Goal: Task Accomplishment & Management: Manage account settings

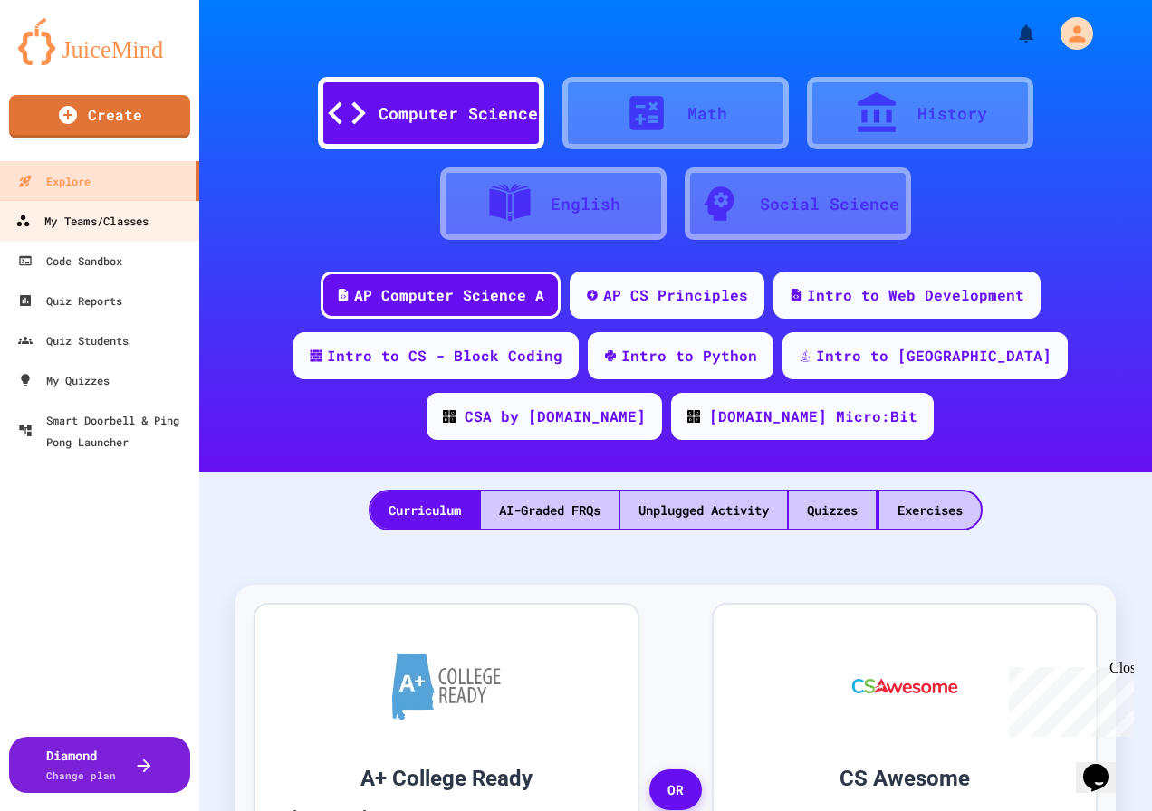
click at [106, 221] on div "My Teams/Classes" at bounding box center [81, 221] width 133 height 23
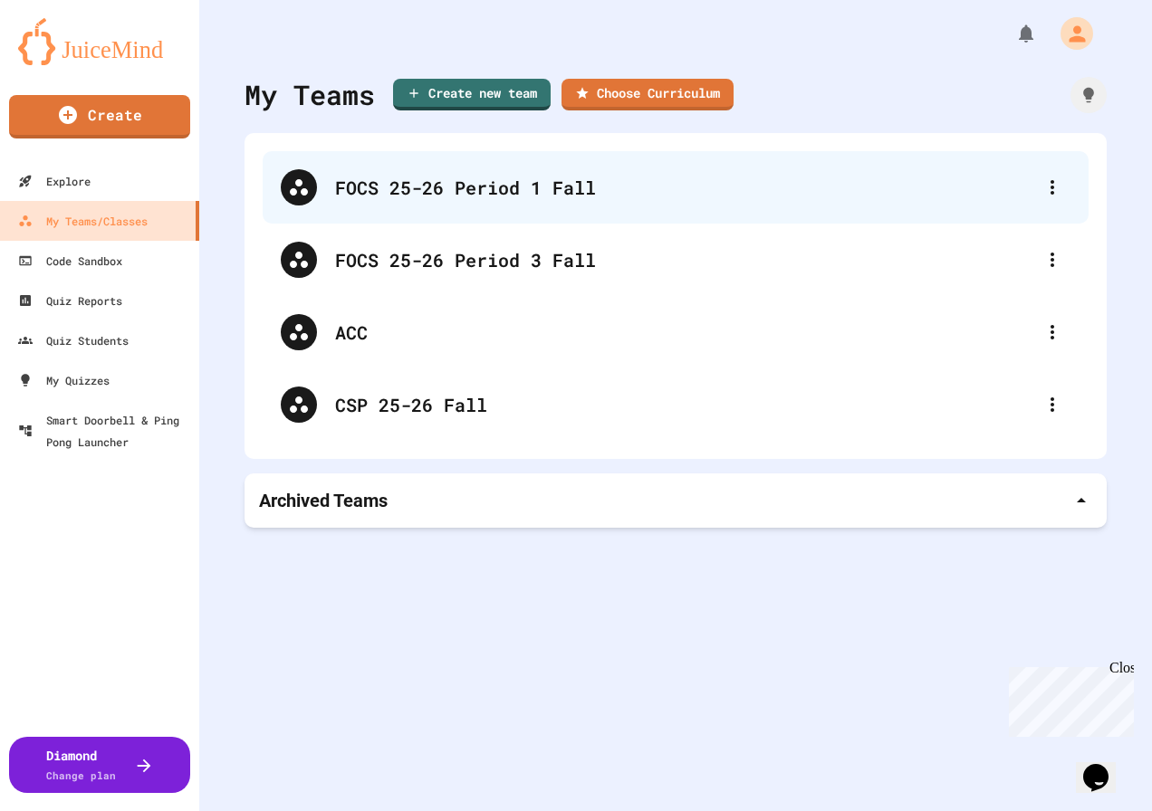
click at [486, 182] on div "FOCS 25-26 Period 1 Fall" at bounding box center [684, 187] width 699 height 27
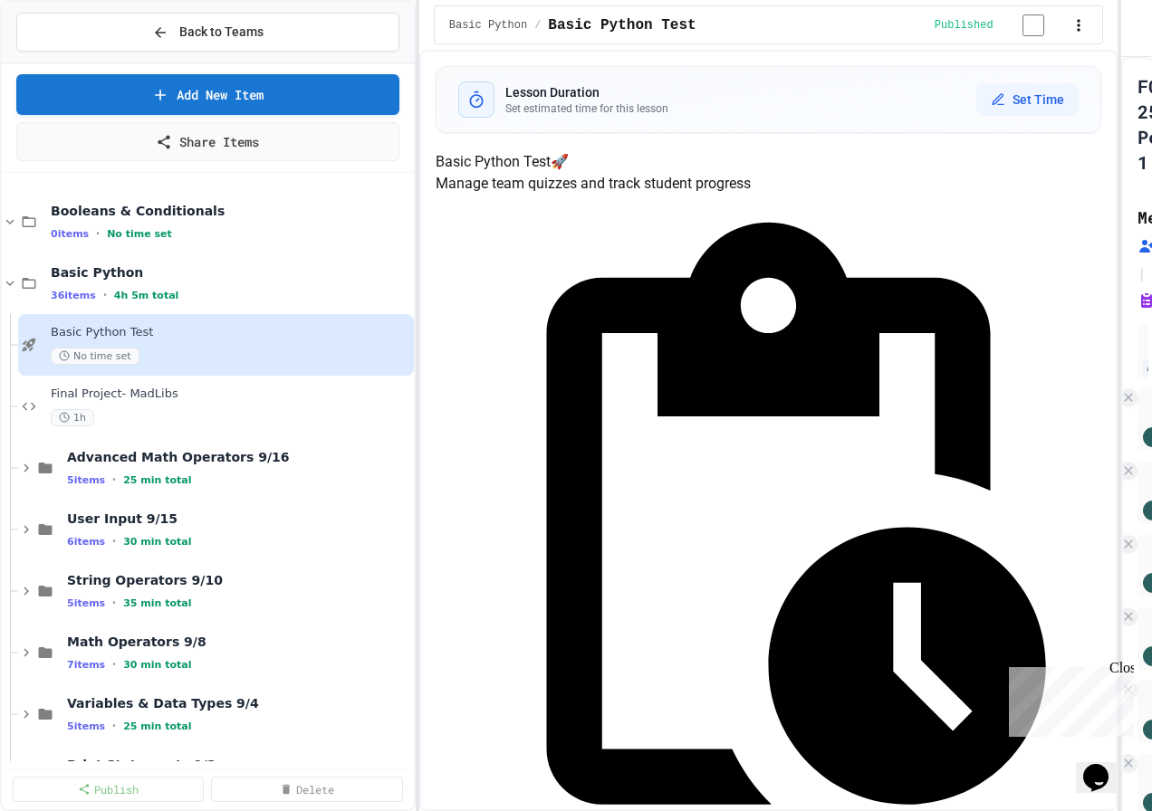
click at [1118, 268] on div "Back to Teams Add New Item Share Items Booleans & Conditionals 0 items • No tim…" at bounding box center [576, 405] width 1152 height 811
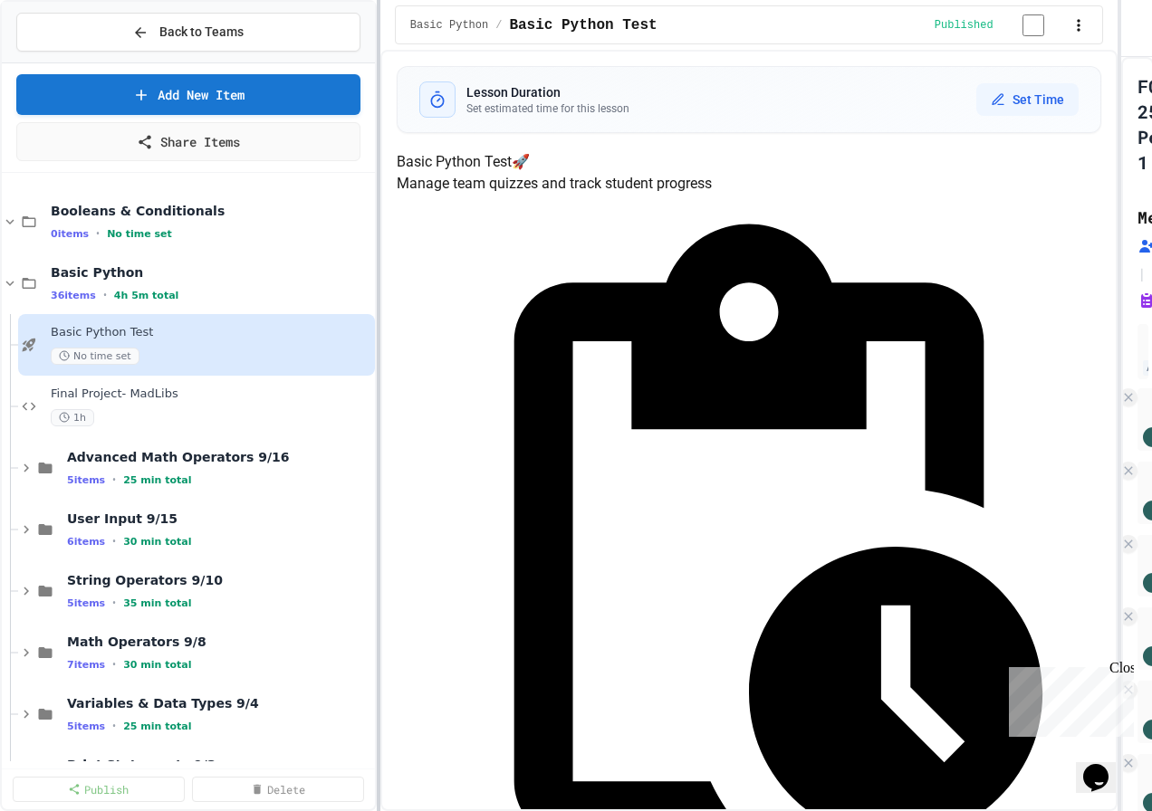
click at [377, 396] on div at bounding box center [379, 405] width 4 height 811
click at [11, 285] on icon at bounding box center [10, 283] width 8 height 5
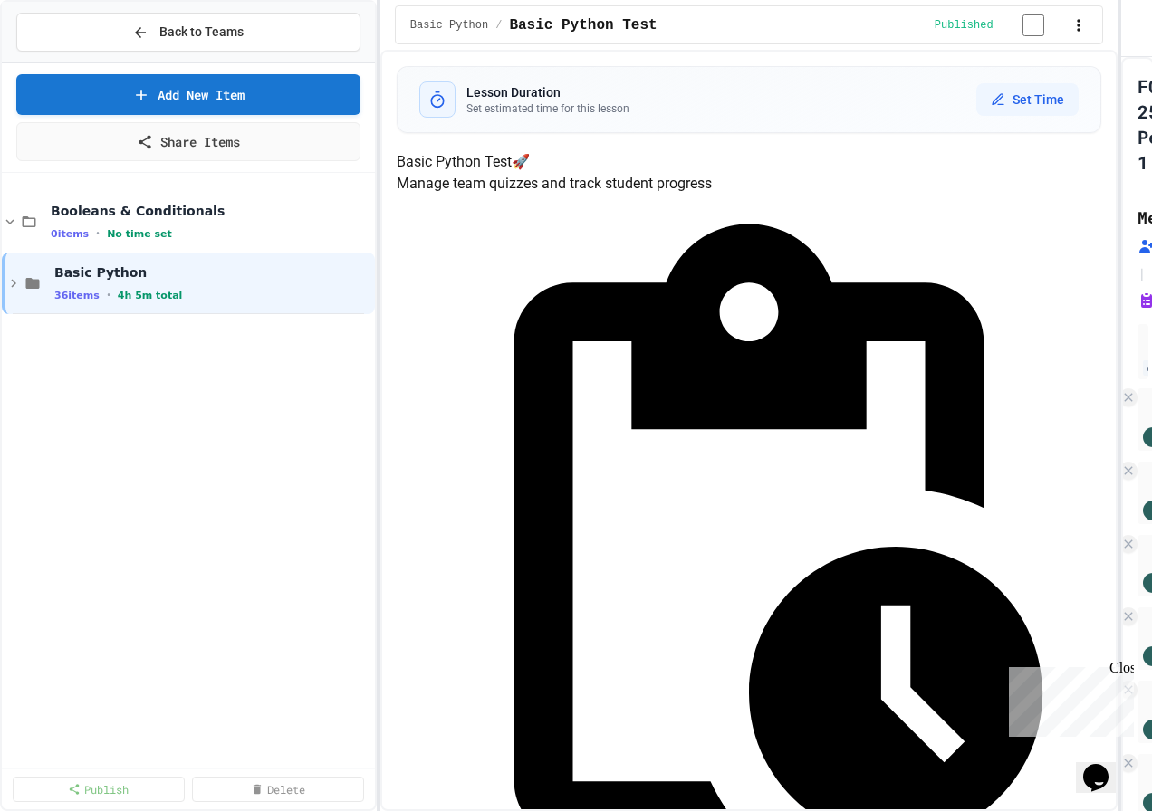
click at [7, 219] on icon at bounding box center [10, 222] width 16 height 16
click at [153, 209] on span "Booleans & Conditionals" at bounding box center [202, 211] width 302 height 16
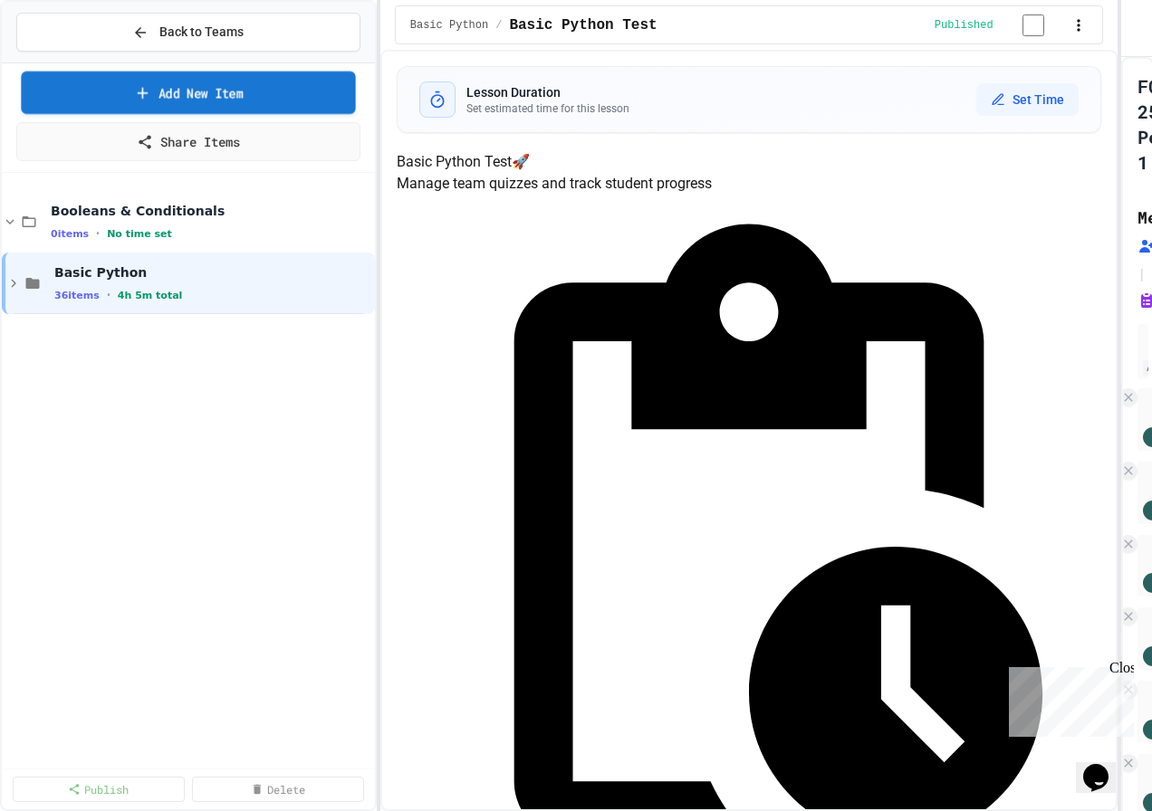
click at [201, 92] on link "Add New Item" at bounding box center [188, 93] width 334 height 43
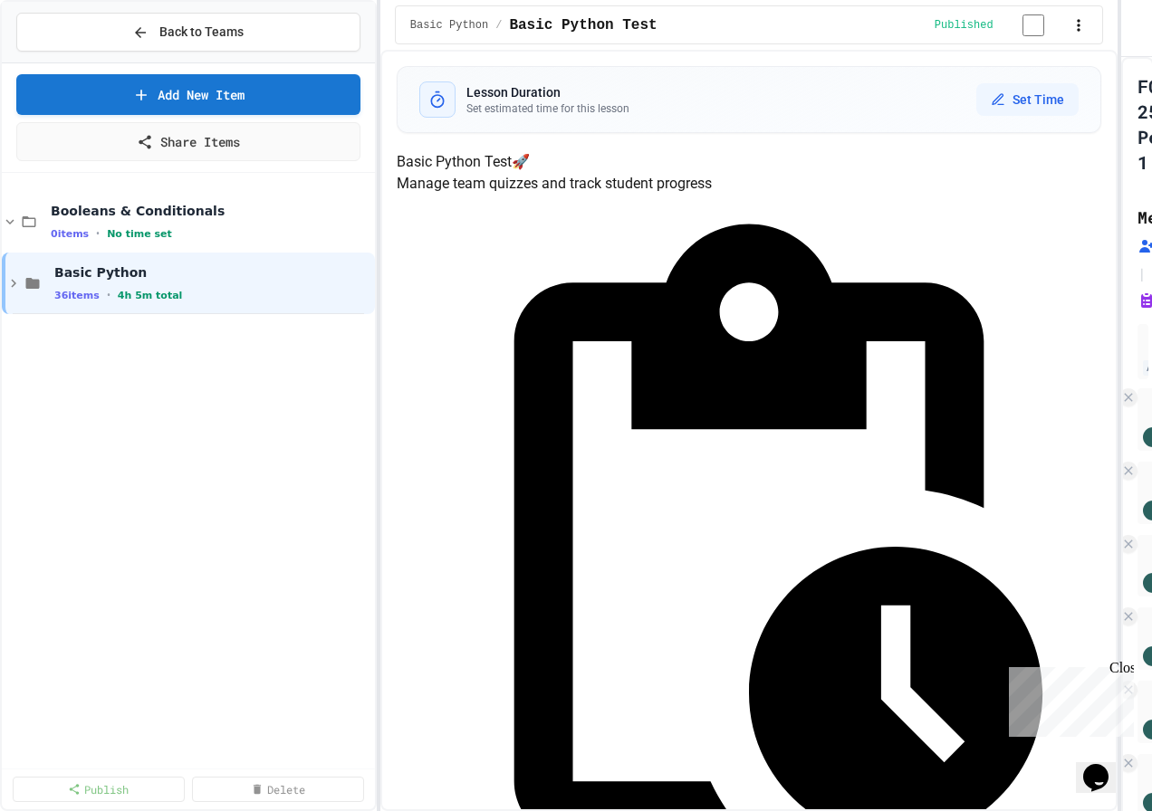
select select "**********"
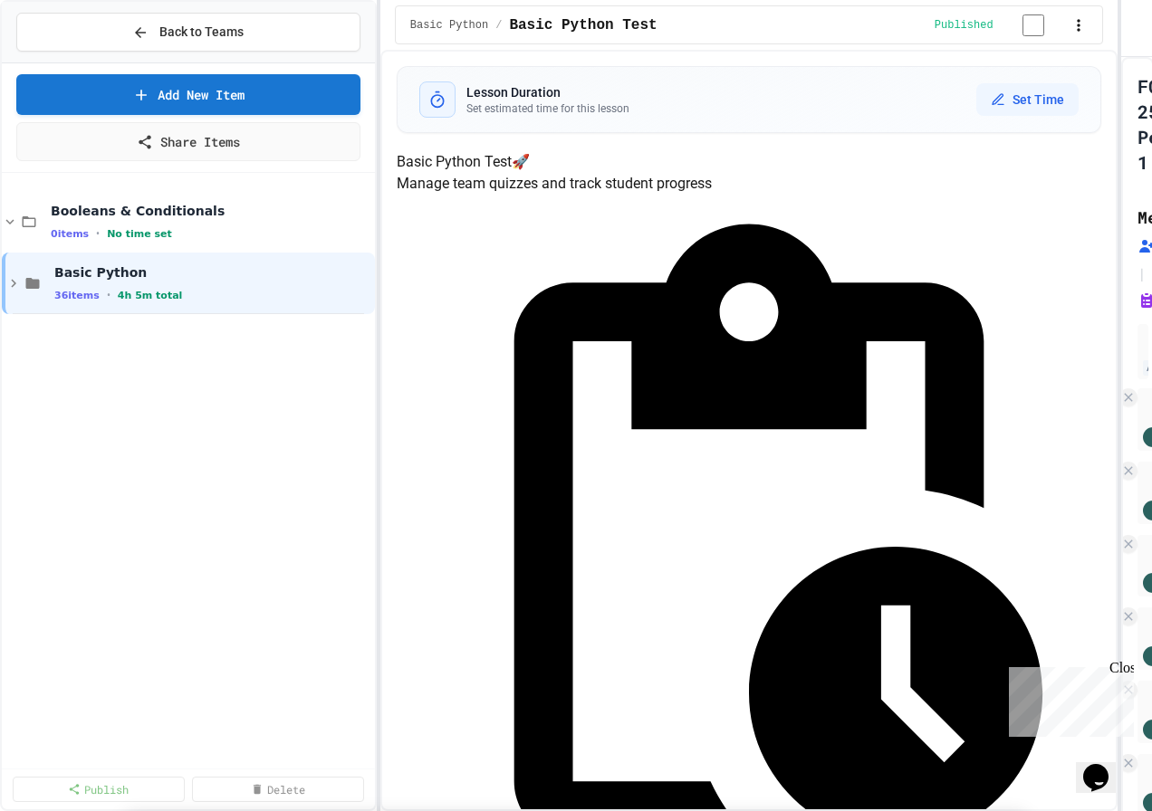
scroll to position [1630, 0]
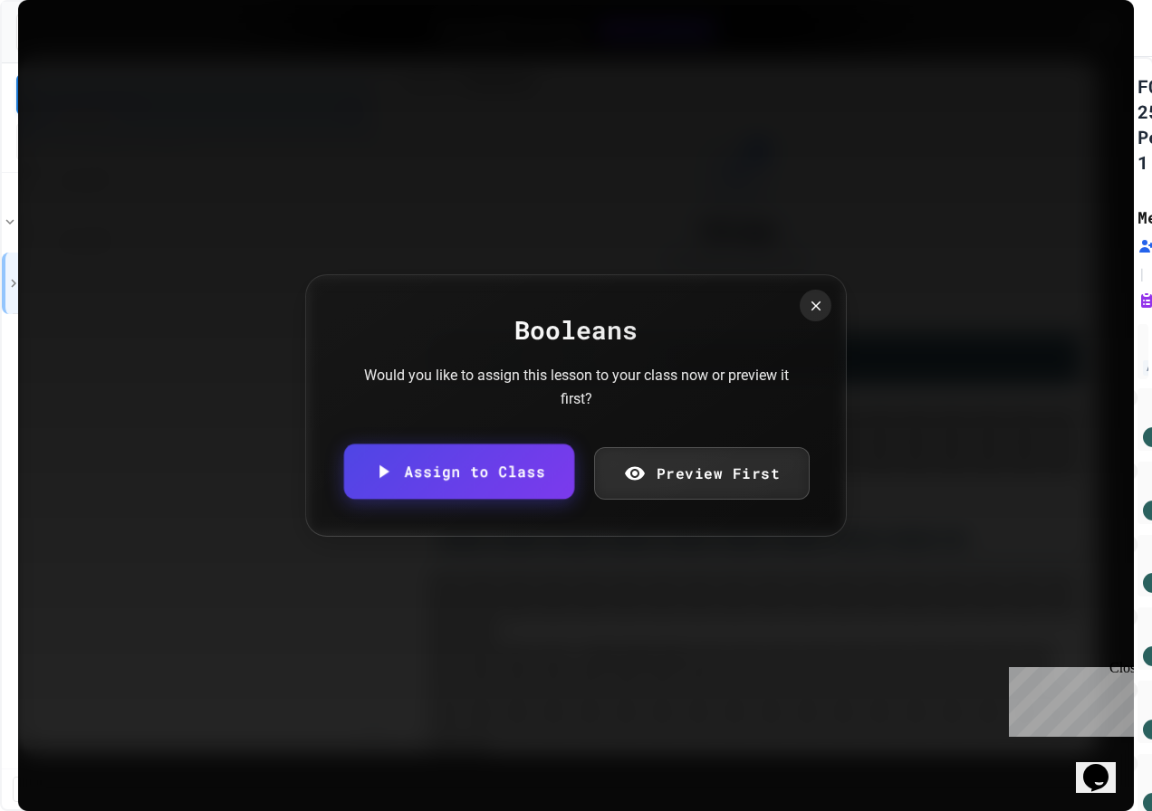
click at [495, 480] on link "Assign to Class" at bounding box center [459, 471] width 230 height 55
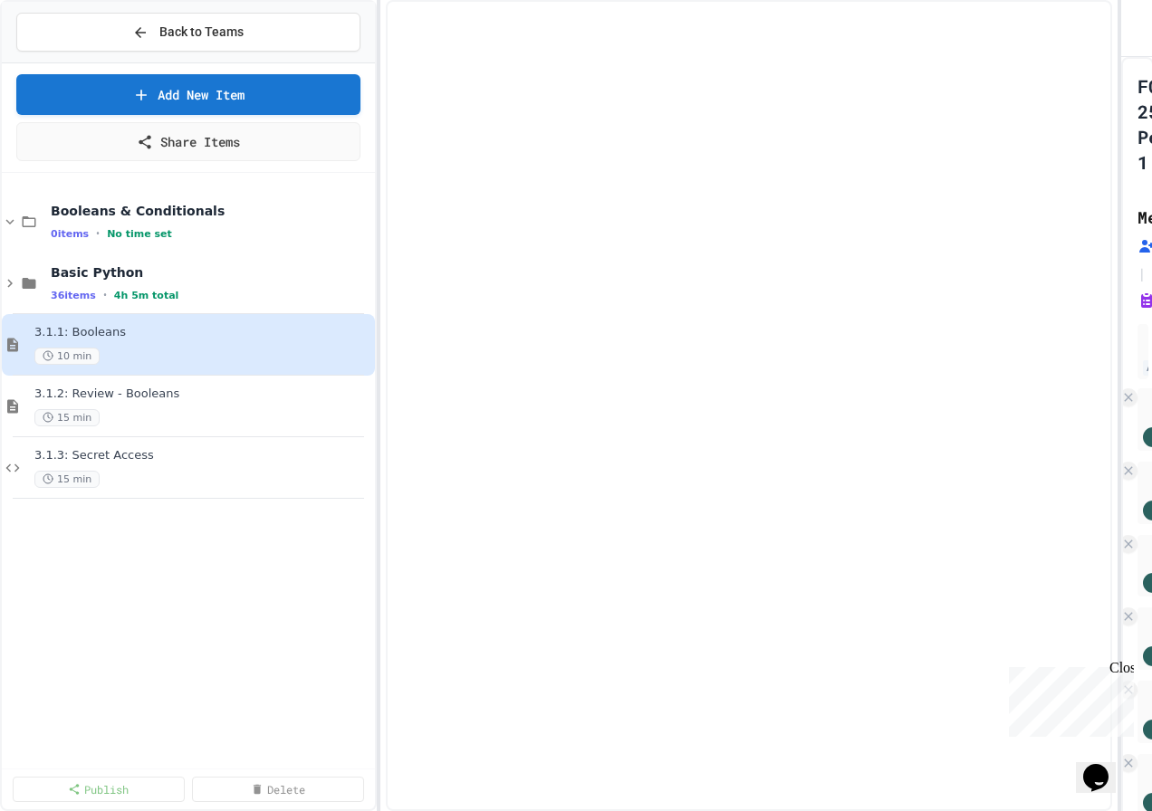
select select "***"
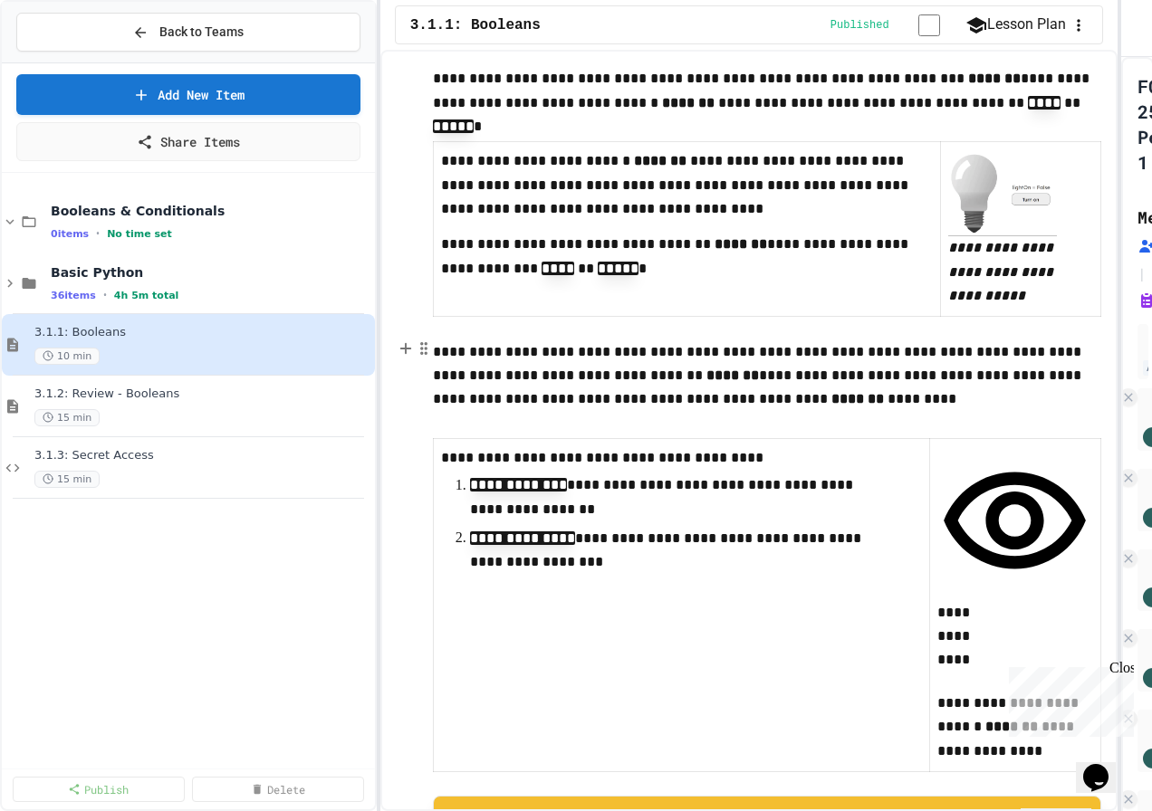
scroll to position [724, 0]
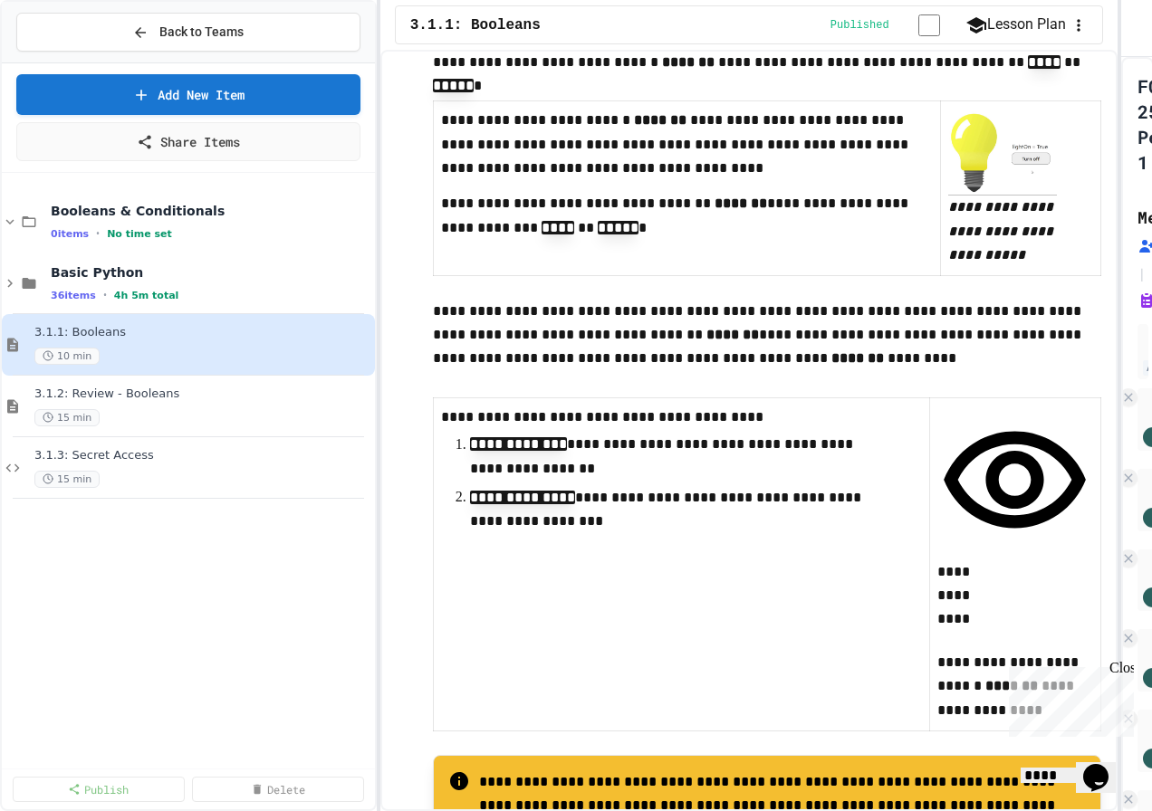
click at [937, 640] on icon "button" at bounding box center [937, 640] width 0 height 0
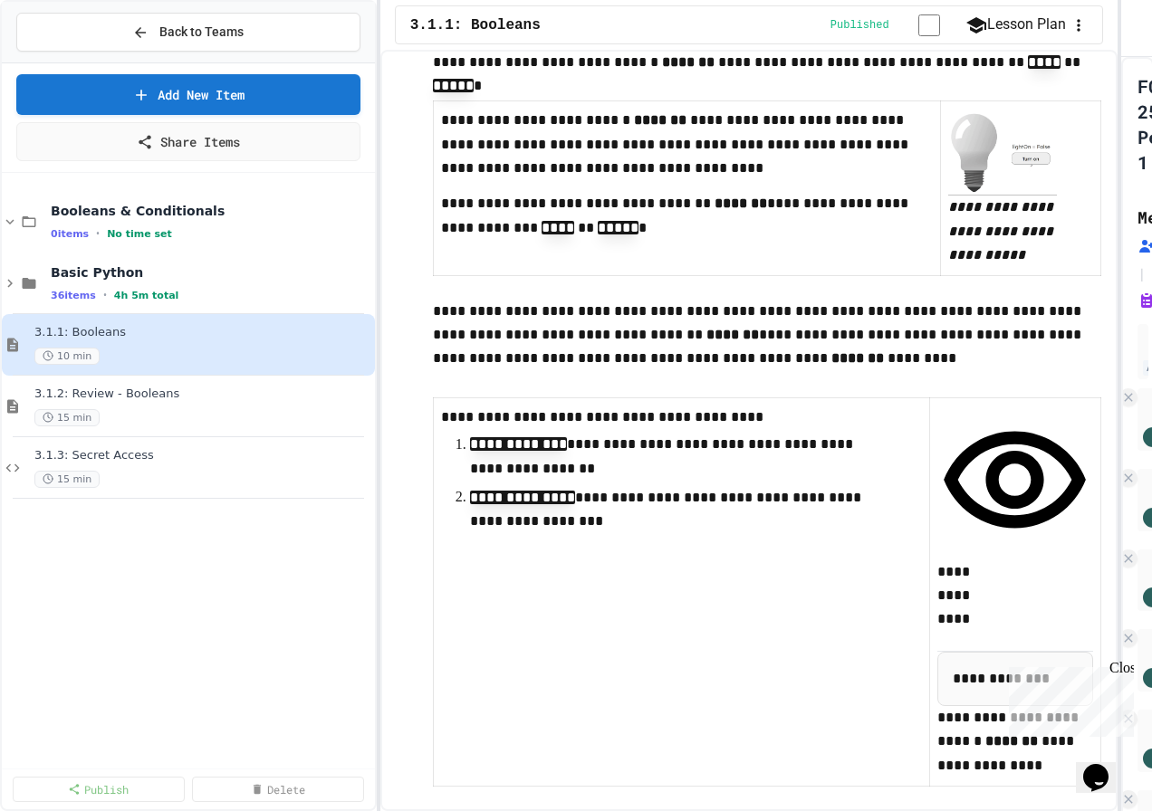
click at [937, 640] on icon "button" at bounding box center [937, 640] width 0 height 0
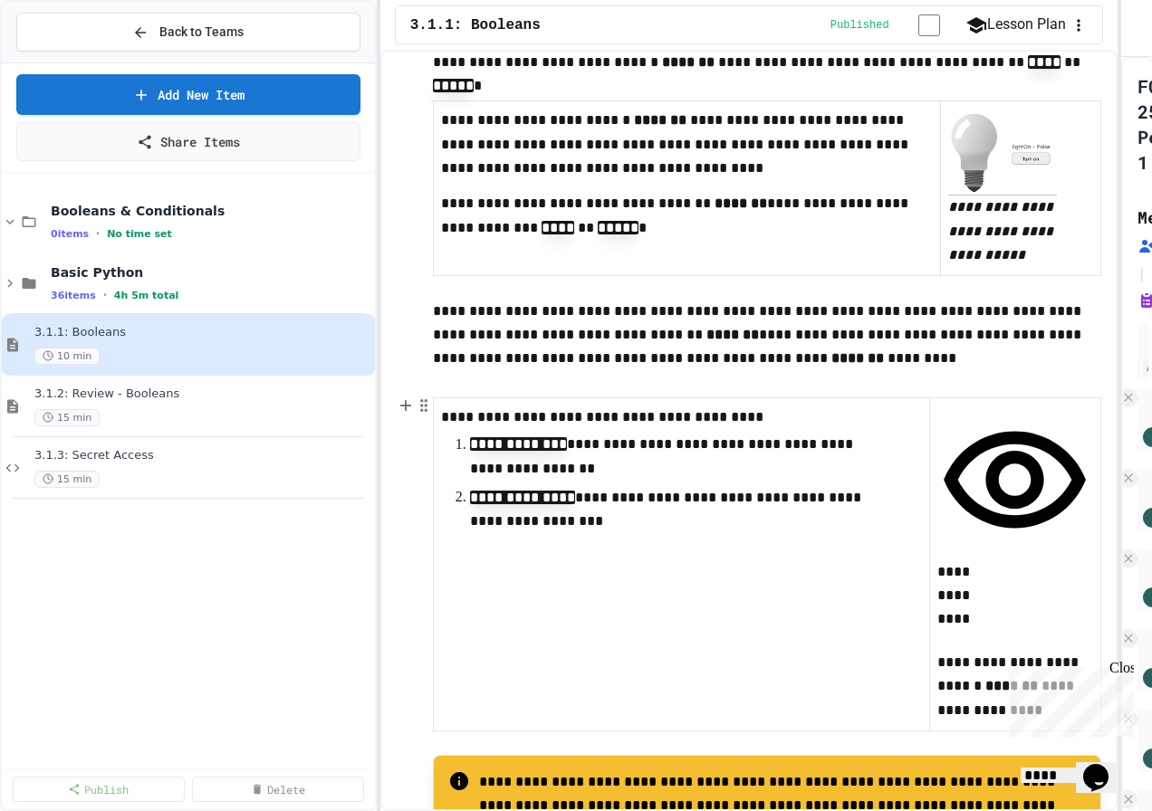
click at [937, 640] on icon "button" at bounding box center [937, 640] width 0 height 0
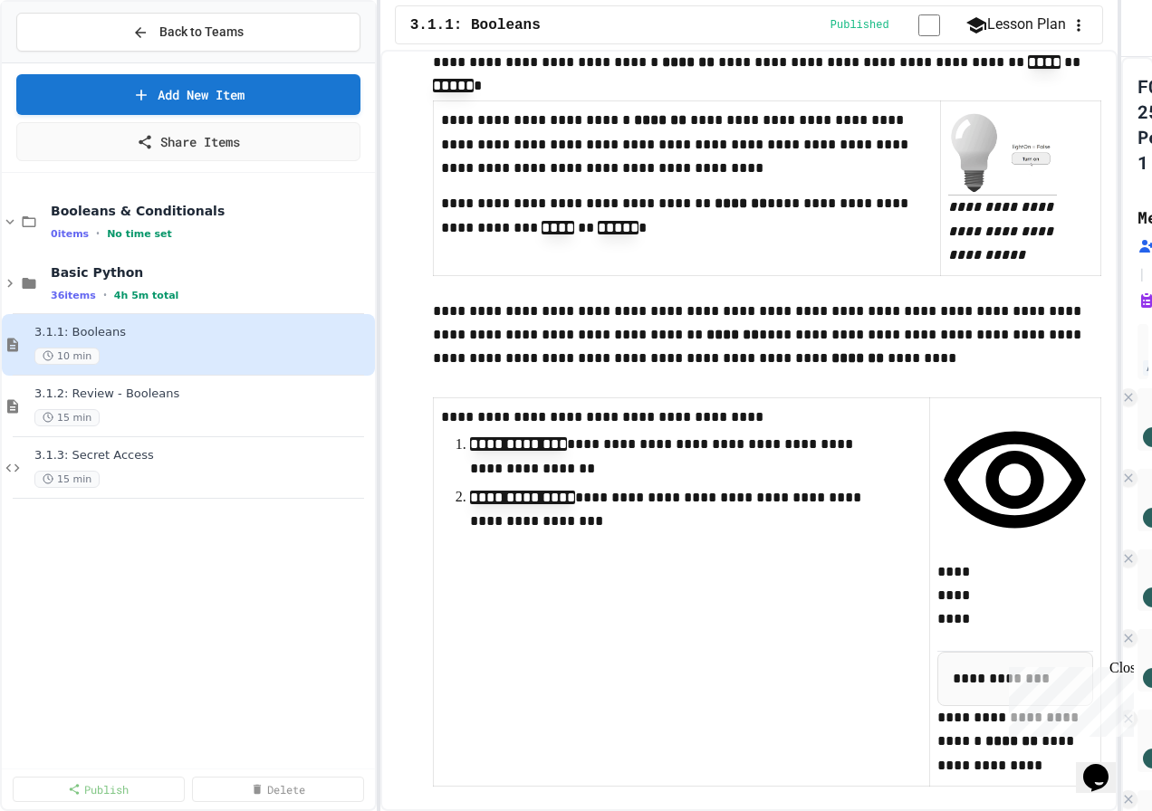
click at [937, 640] on icon "button" at bounding box center [937, 640] width 0 height 0
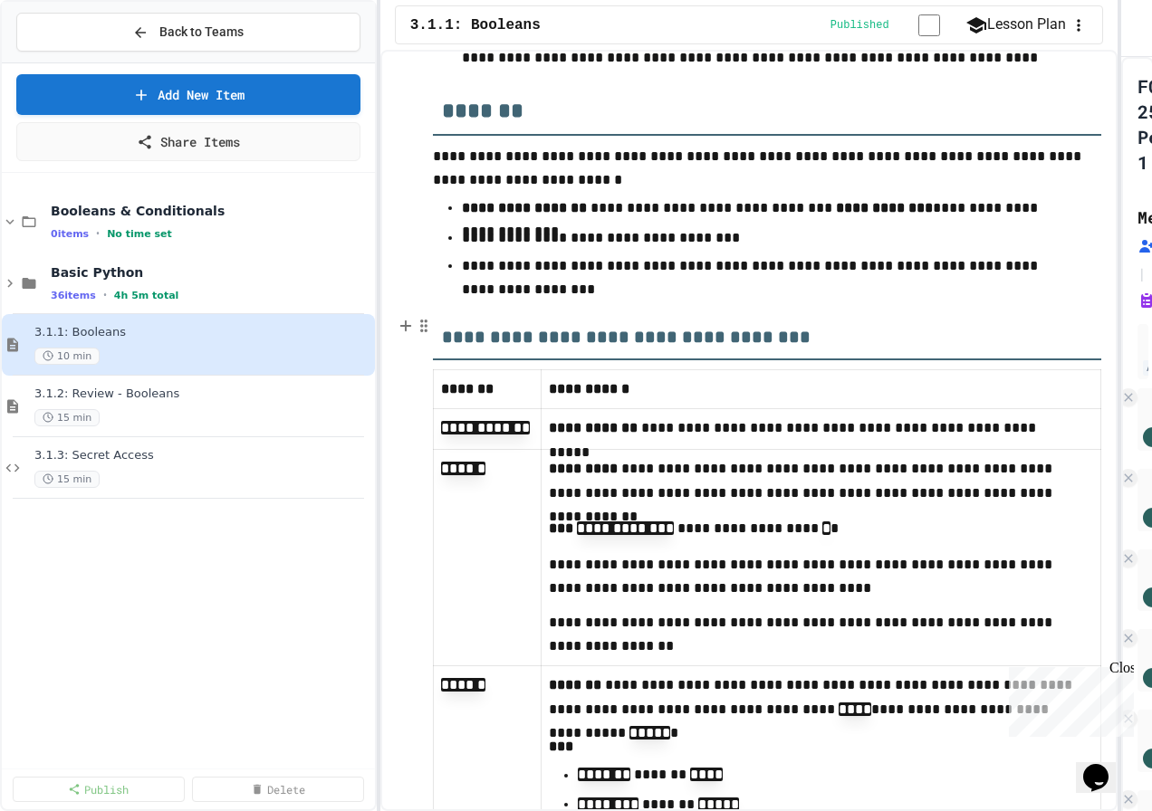
scroll to position [6512, 0]
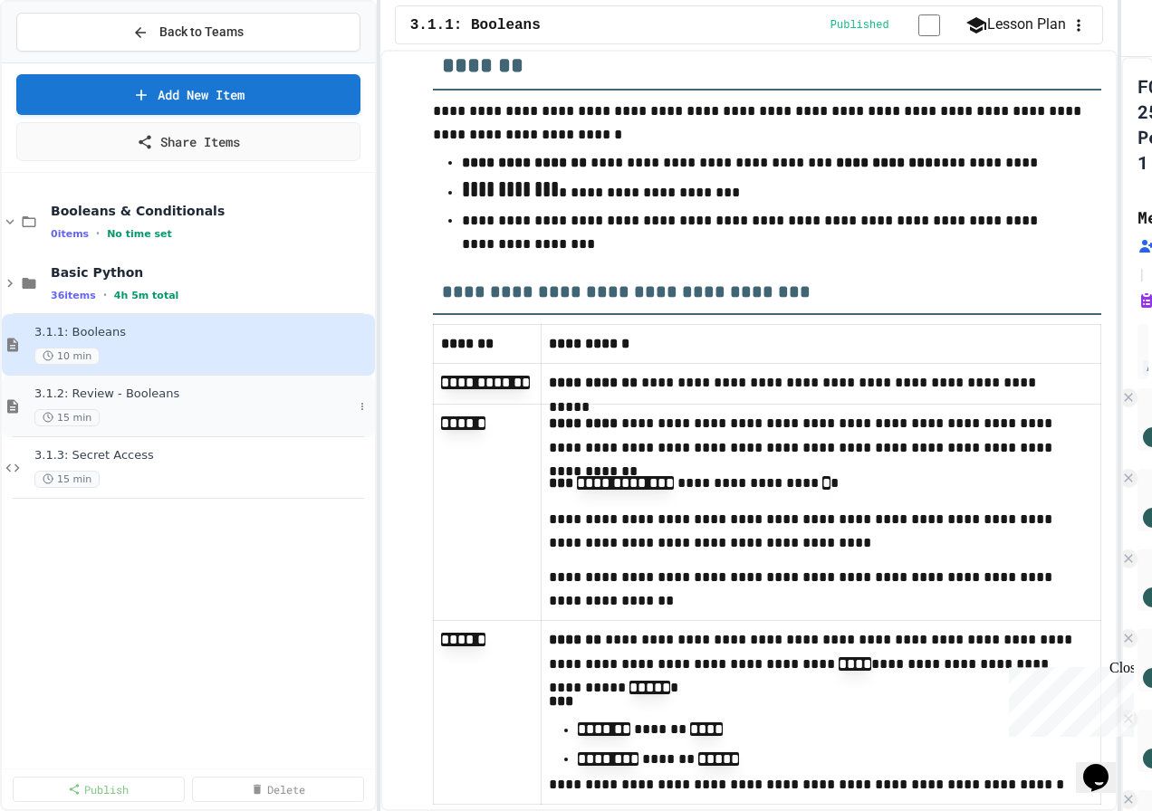
click at [155, 401] on span "3.1.2: Review - Booleans" at bounding box center [193, 394] width 319 height 15
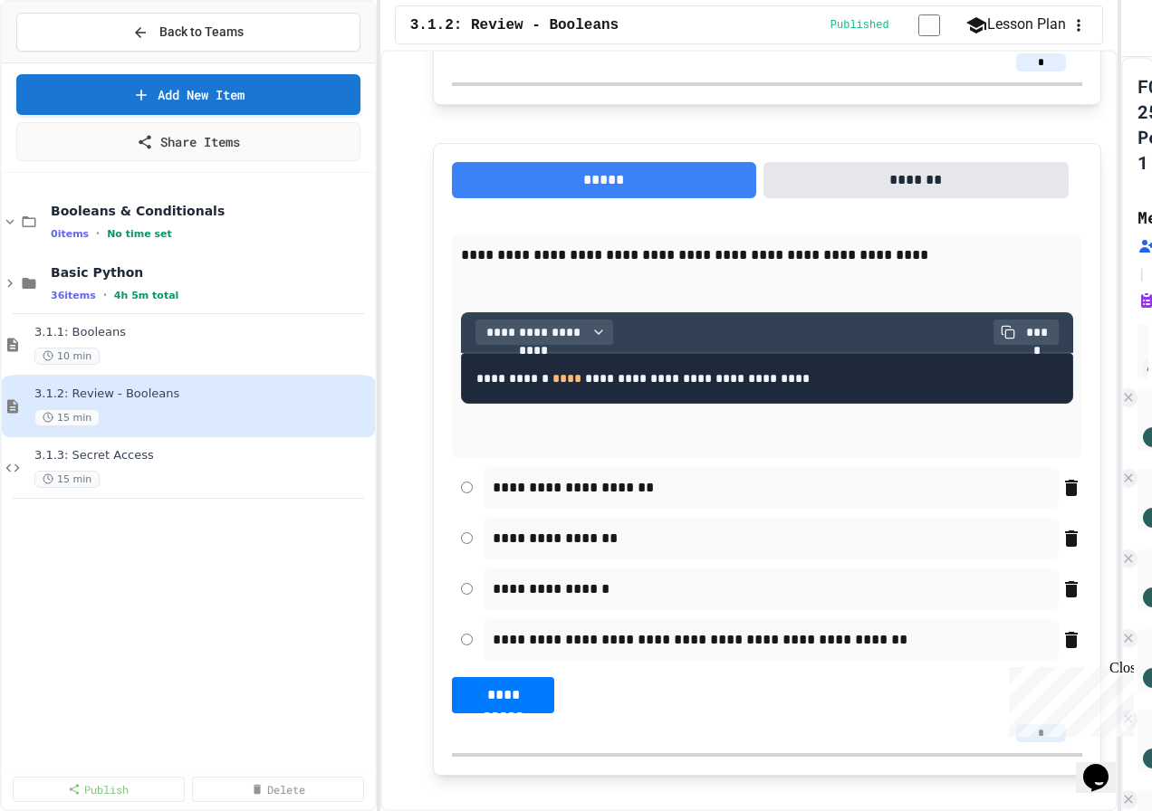
scroll to position [1449, 0]
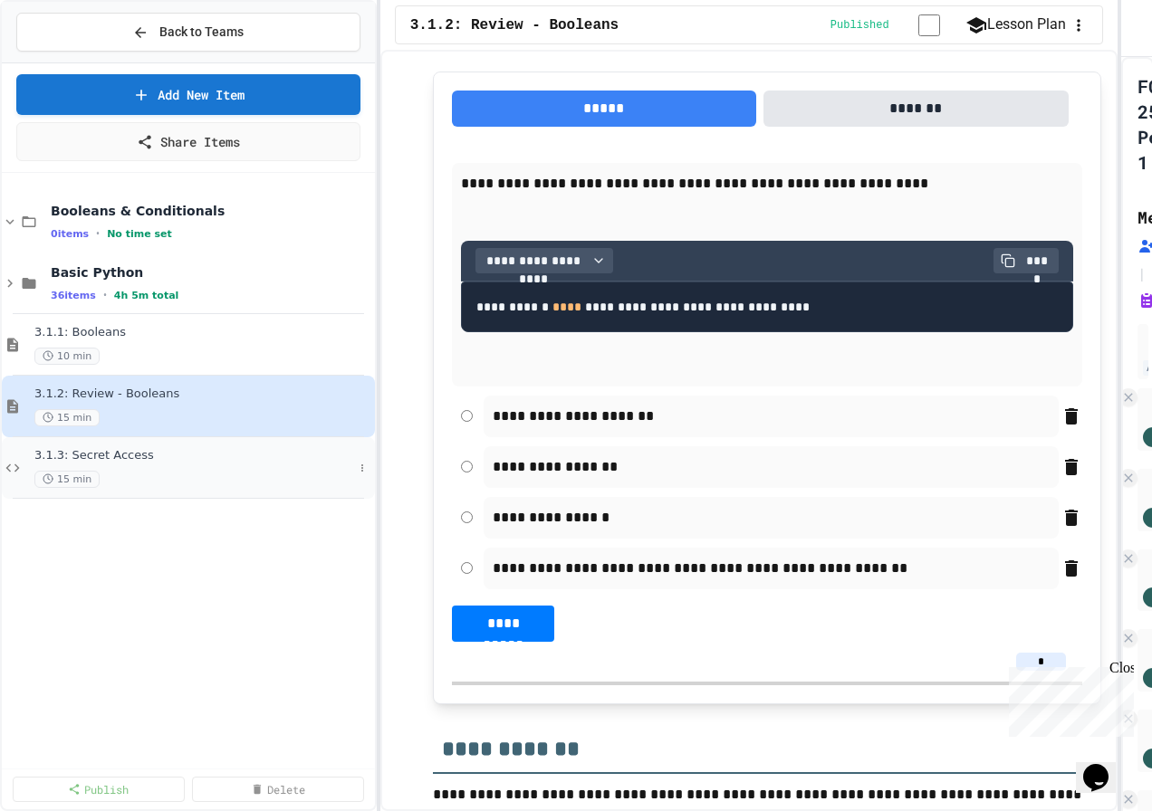
click at [99, 454] on span "3.1.3: Secret Access" at bounding box center [193, 455] width 319 height 15
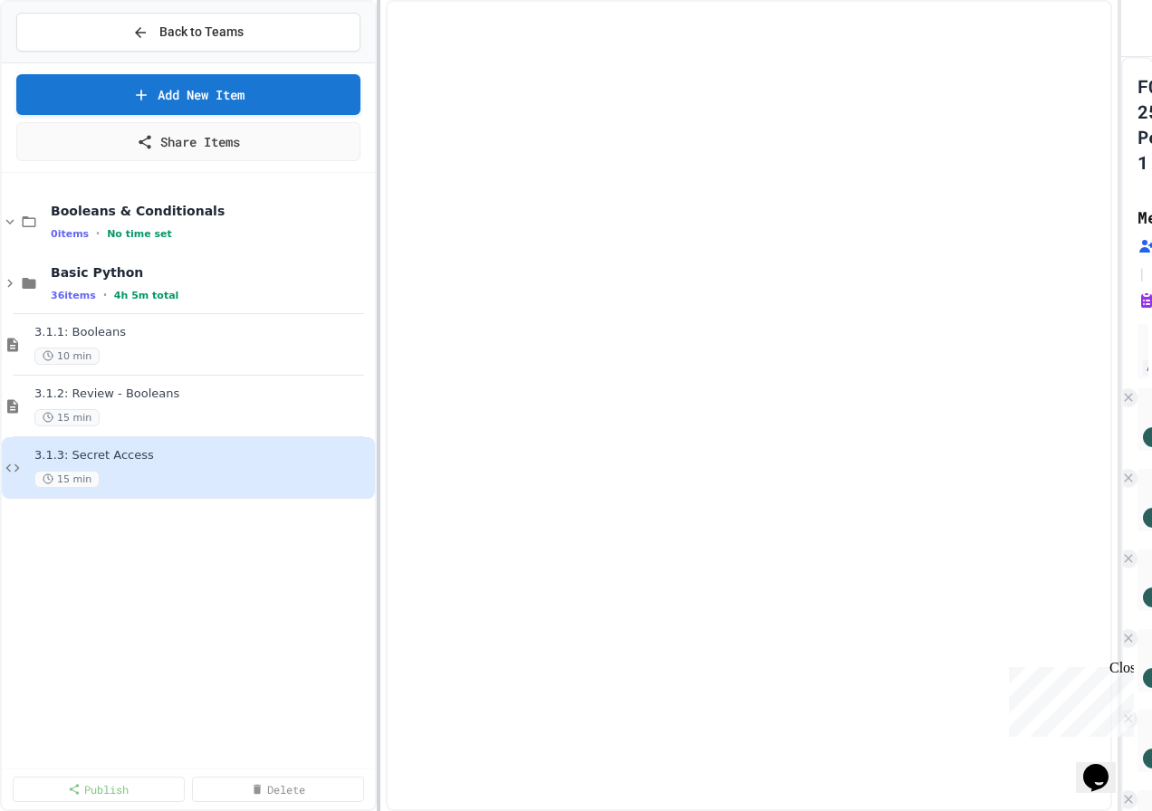
select select "*******"
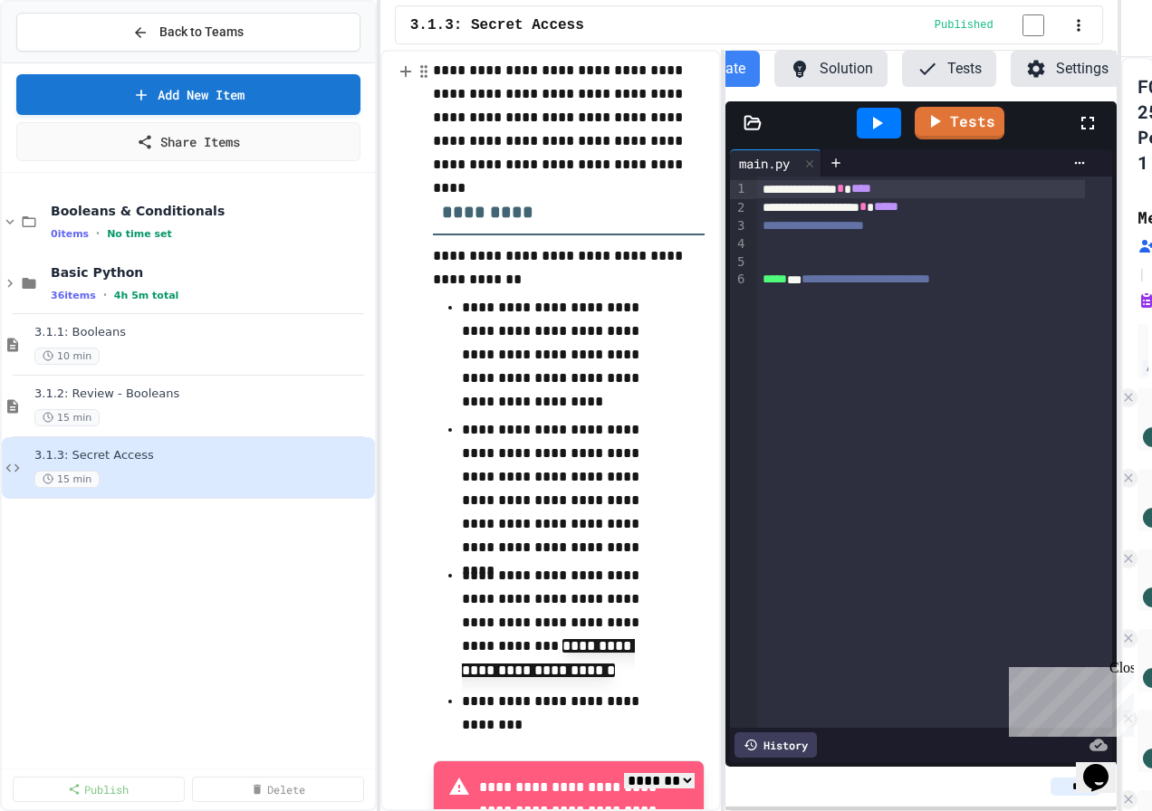
scroll to position [453, 0]
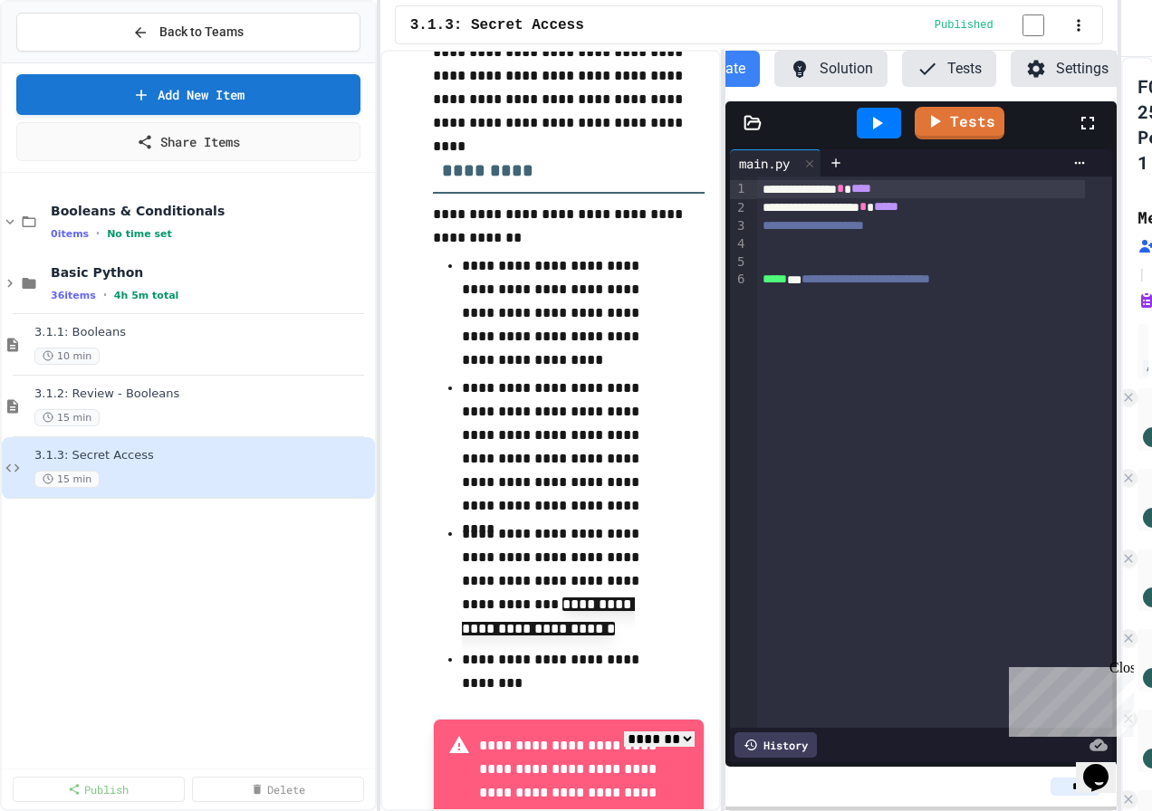
click at [833, 62] on button "Solution" at bounding box center [830, 69] width 113 height 36
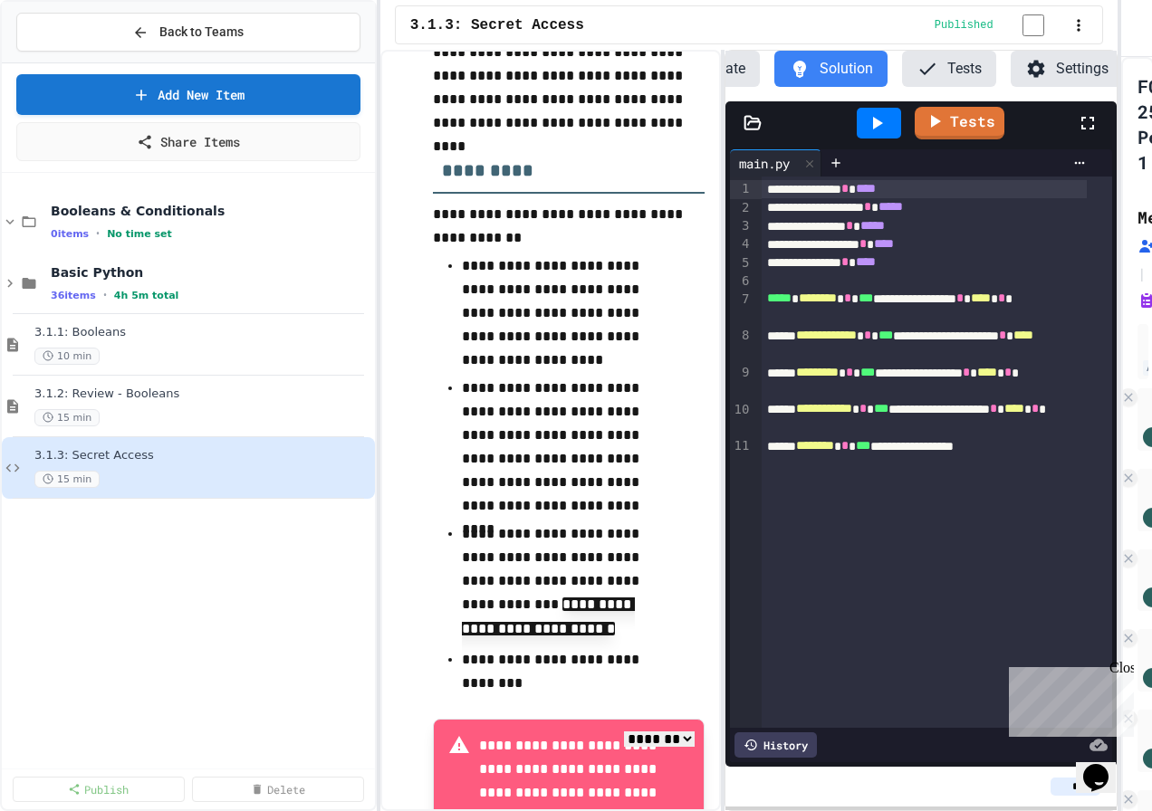
click at [887, 134] on icon at bounding box center [877, 123] width 22 height 22
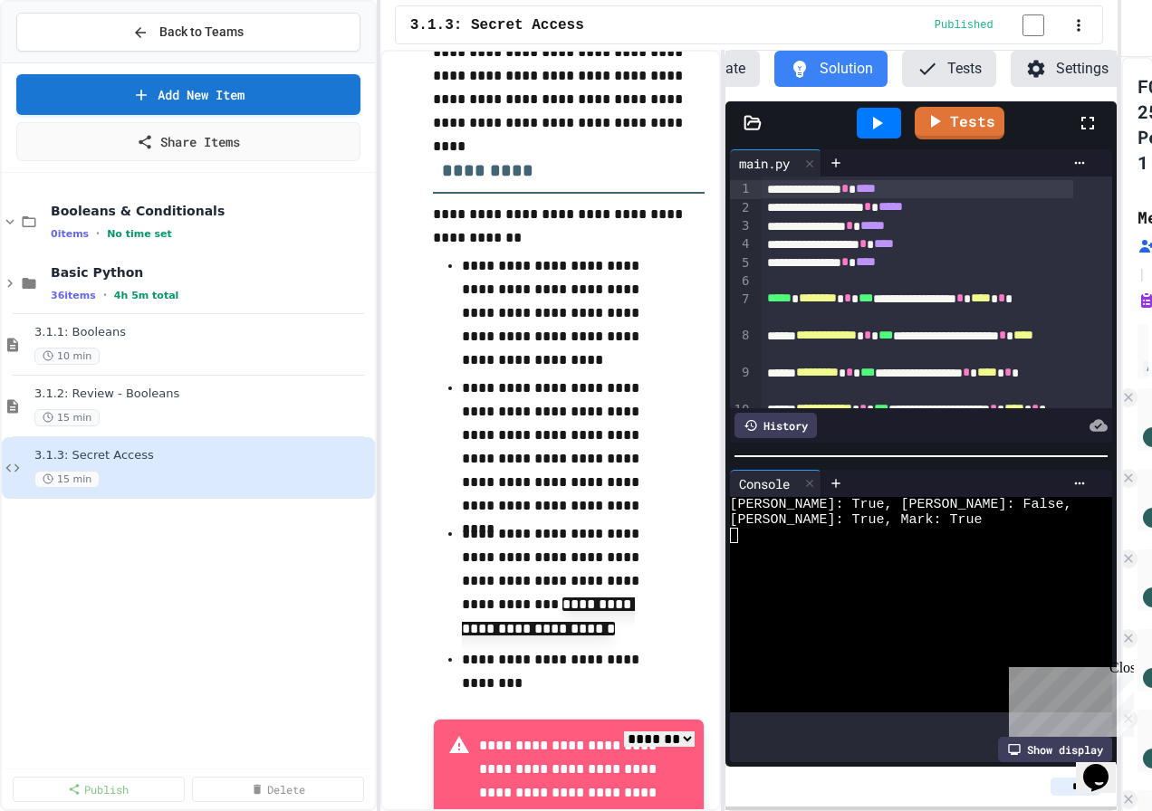
click at [543, 526] on li "**********" at bounding box center [569, 582] width 214 height 124
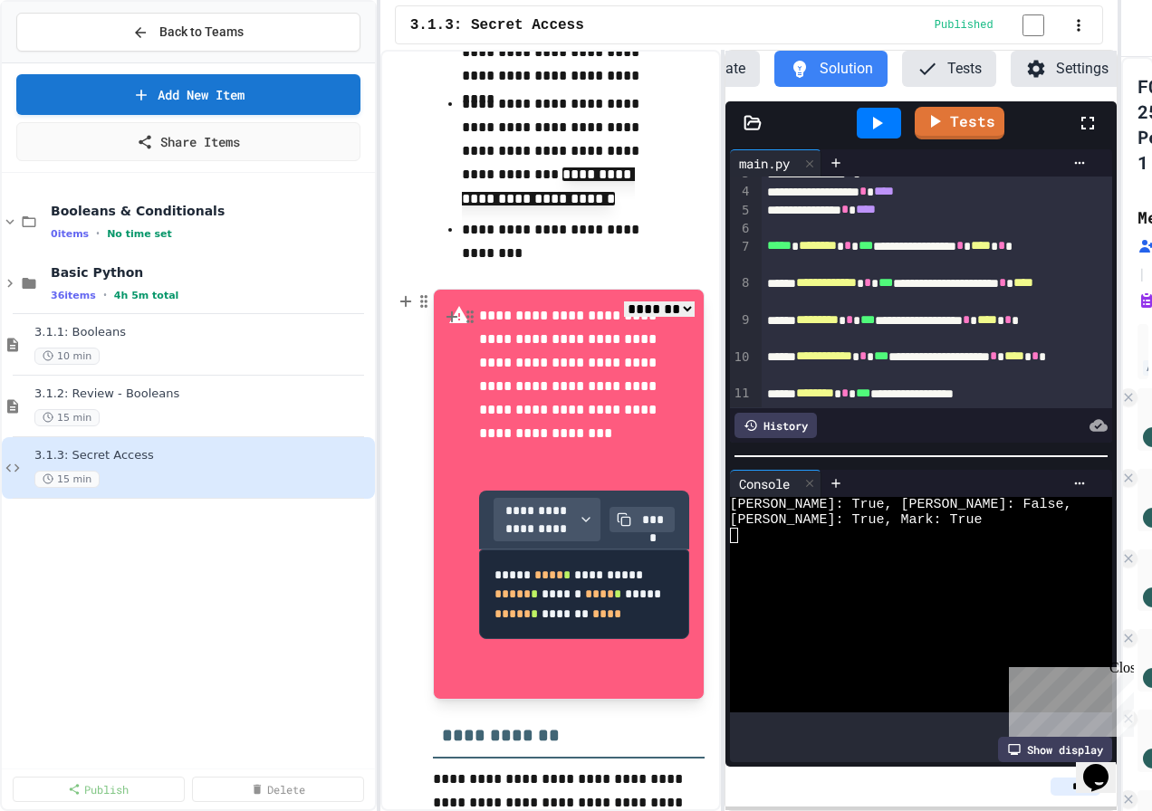
scroll to position [996, 0]
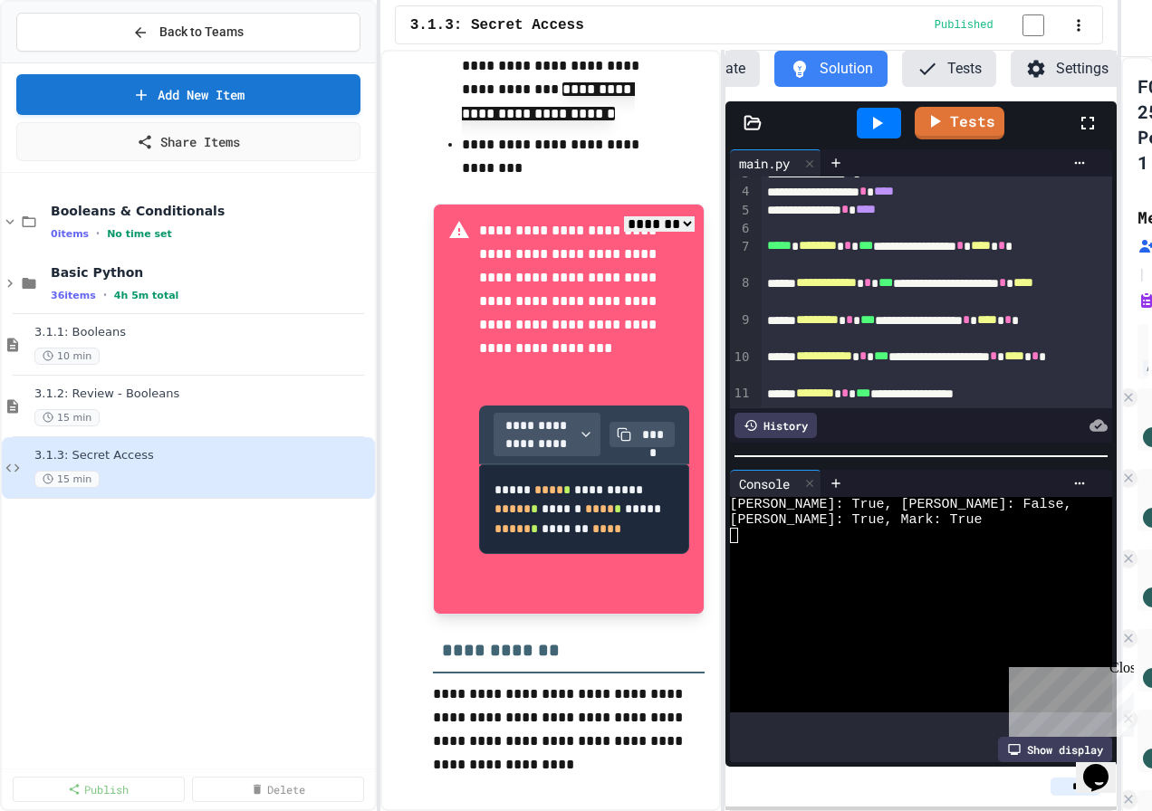
click at [86, 513] on div "Booleans & Conditionals 0 items • No time set Basic Python 36 items • 4h 5m tot…" at bounding box center [188, 470] width 373 height 581
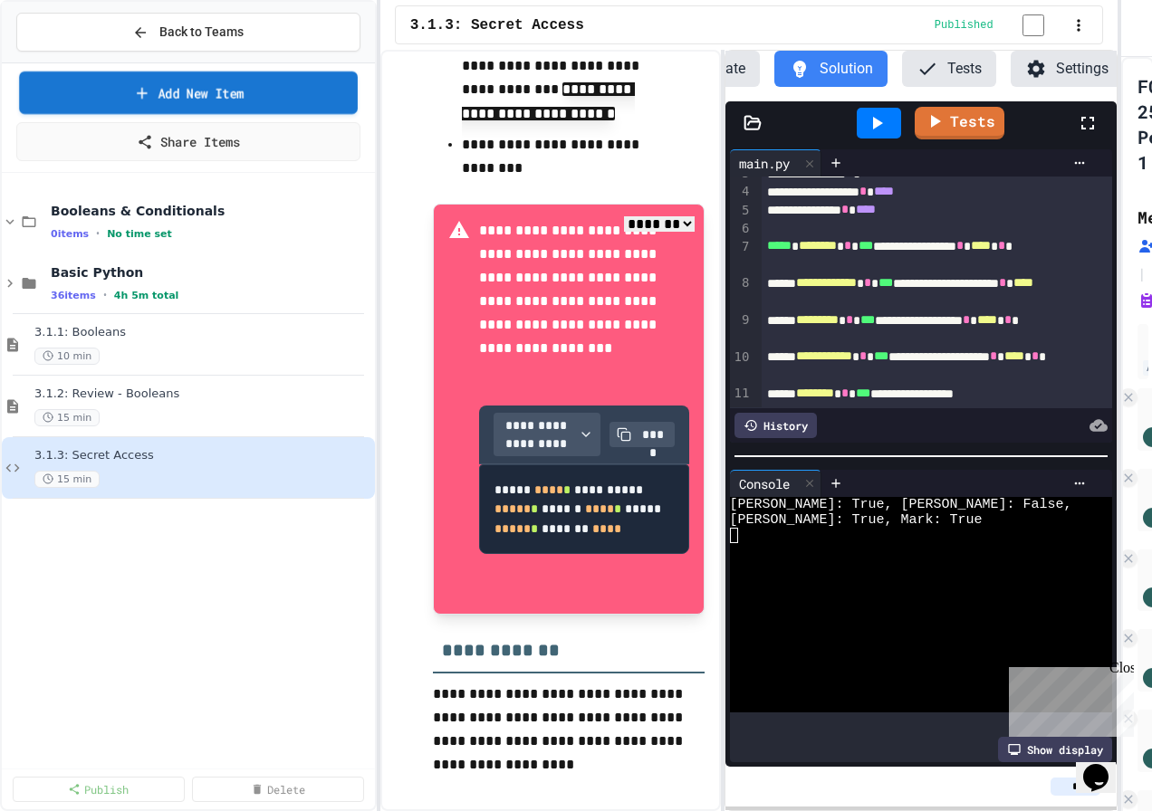
click at [220, 95] on link "Add New Item" at bounding box center [188, 93] width 338 height 43
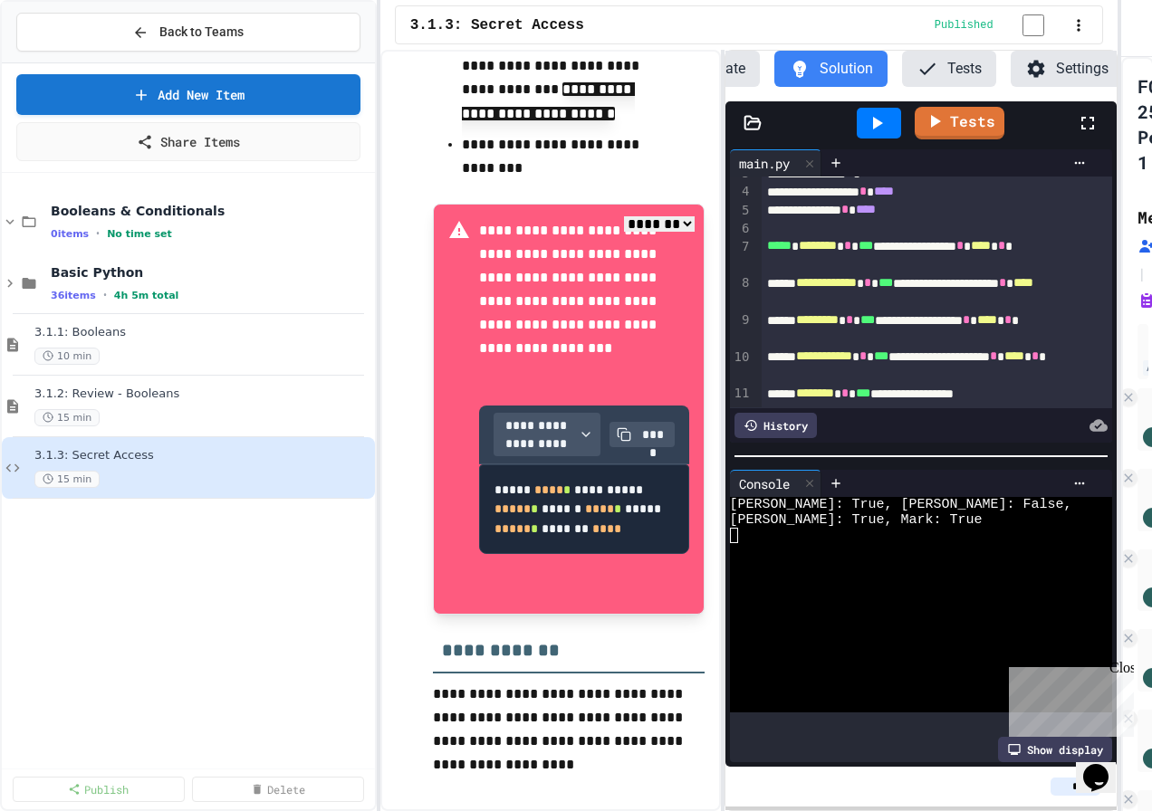
select select "**********"
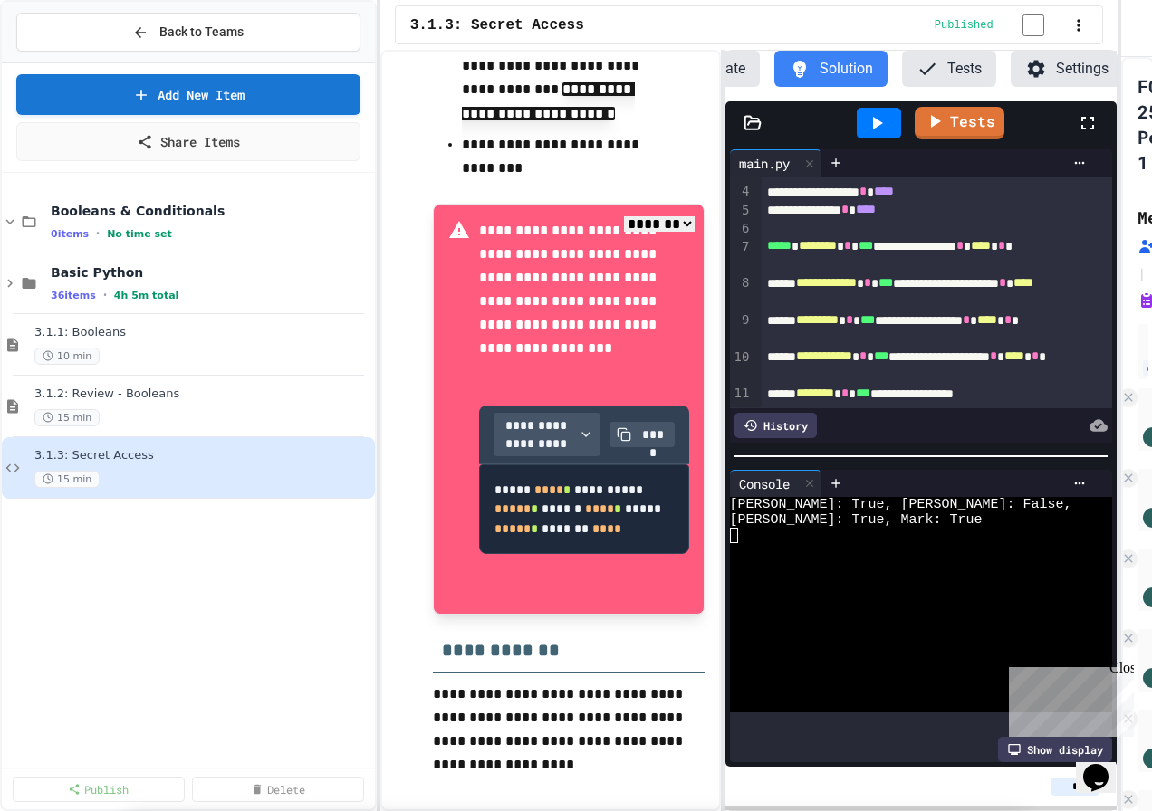
scroll to position [2536, 0]
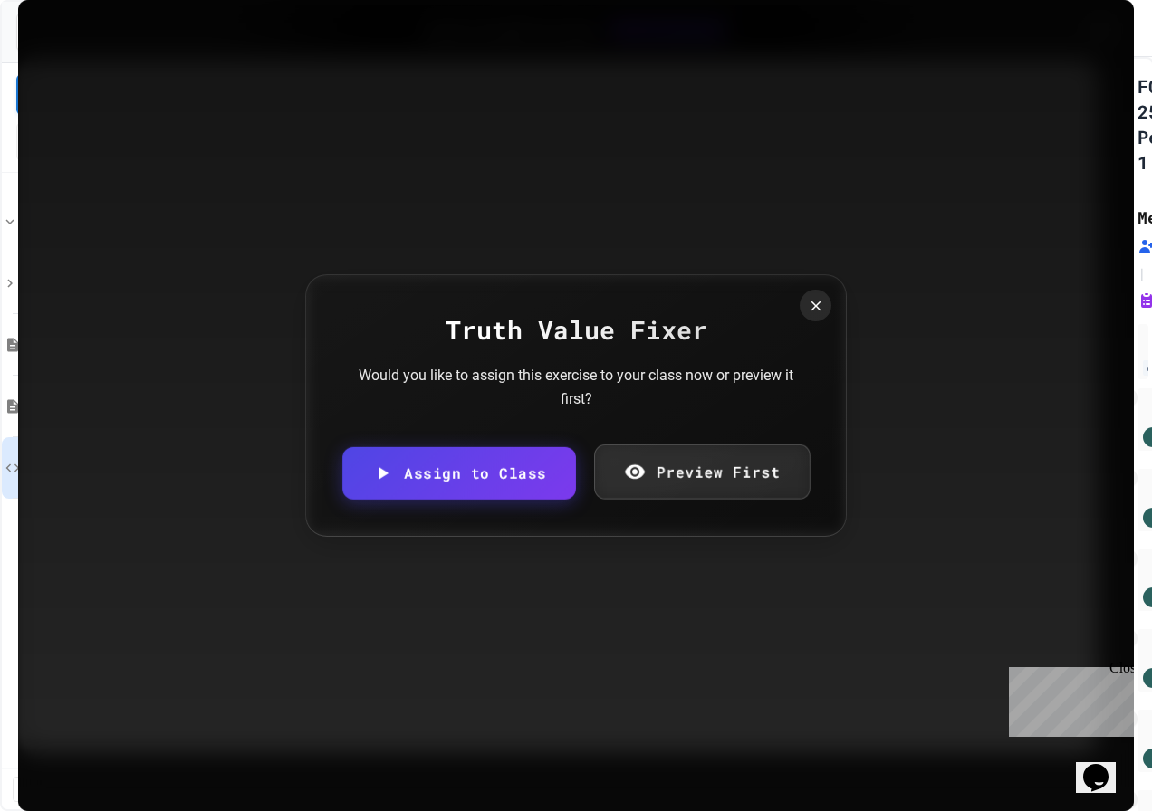
click at [700, 464] on link "Preview First" at bounding box center [702, 471] width 216 height 55
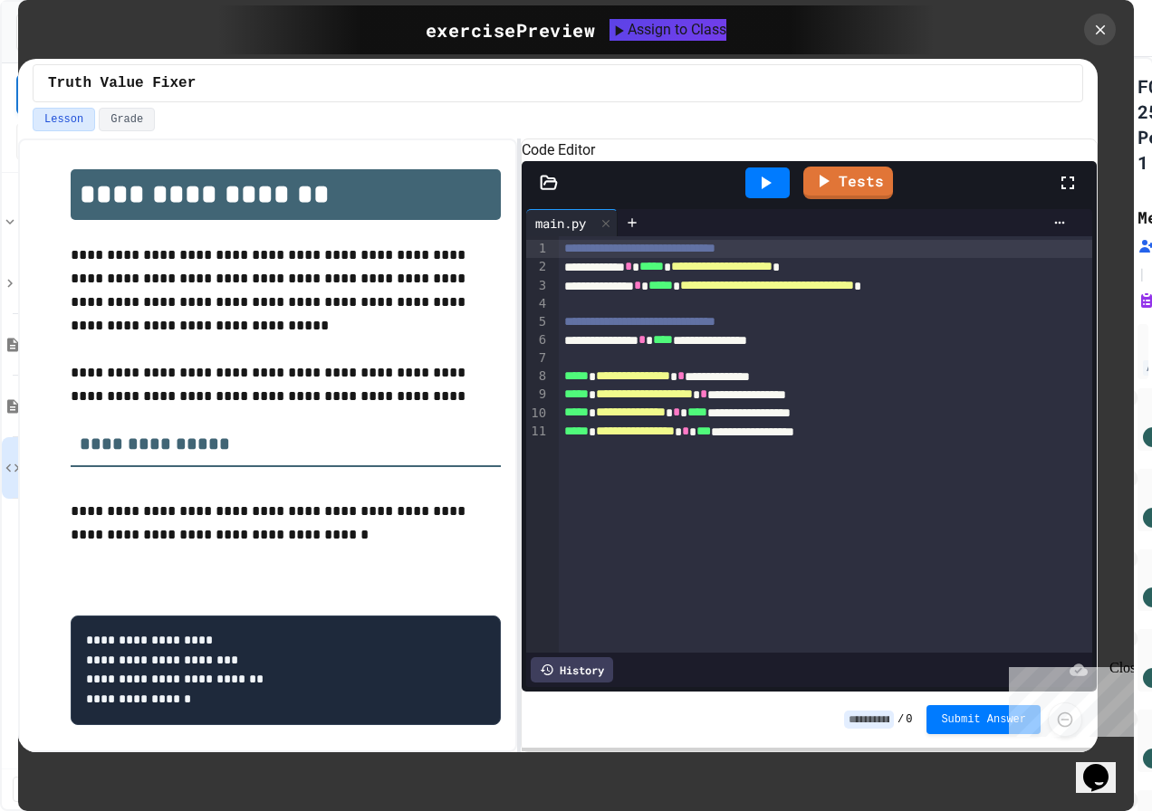
scroll to position [0, 0]
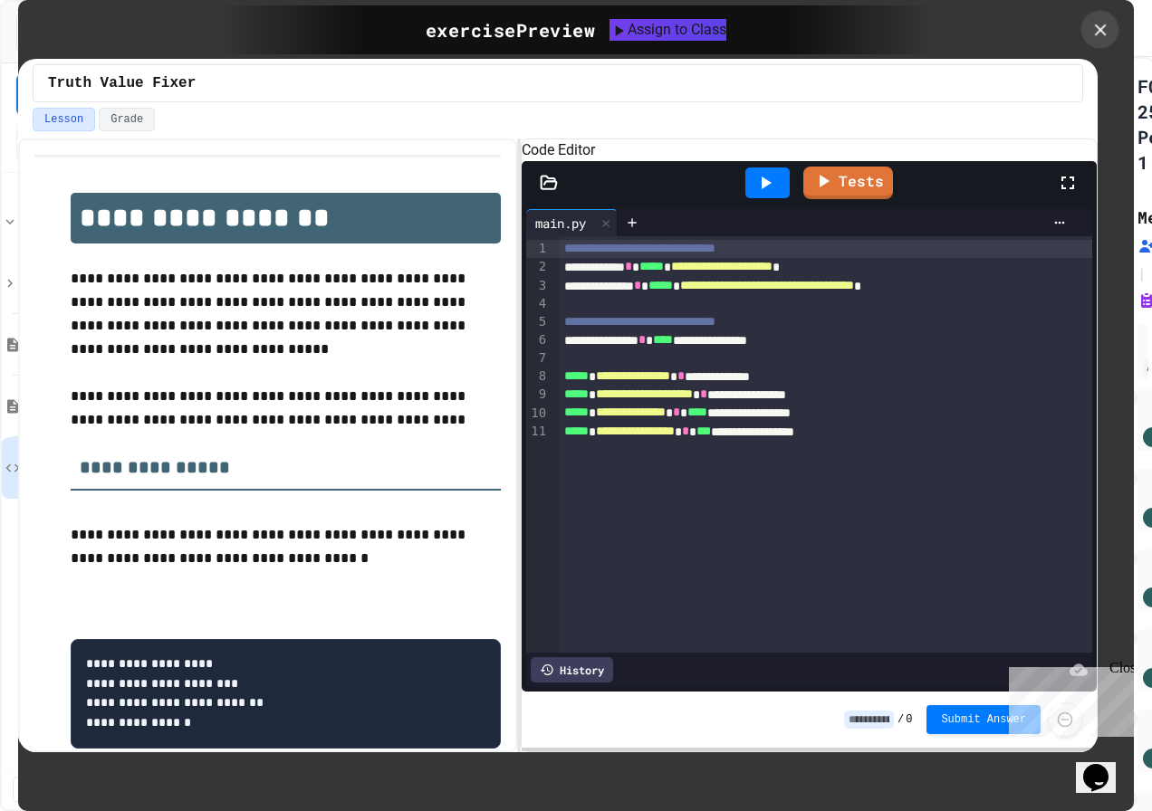
click at [1098, 21] on icon at bounding box center [1100, 30] width 20 height 20
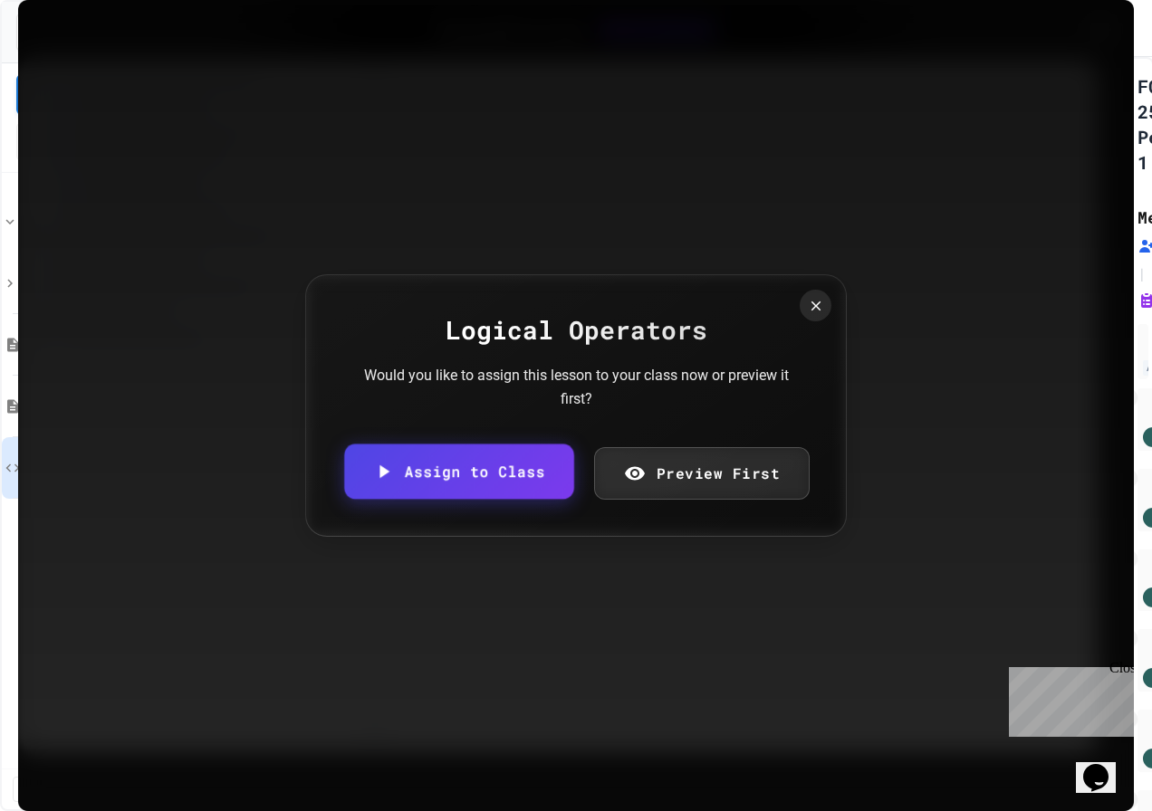
click at [404, 465] on link "Assign to Class" at bounding box center [458, 471] width 229 height 55
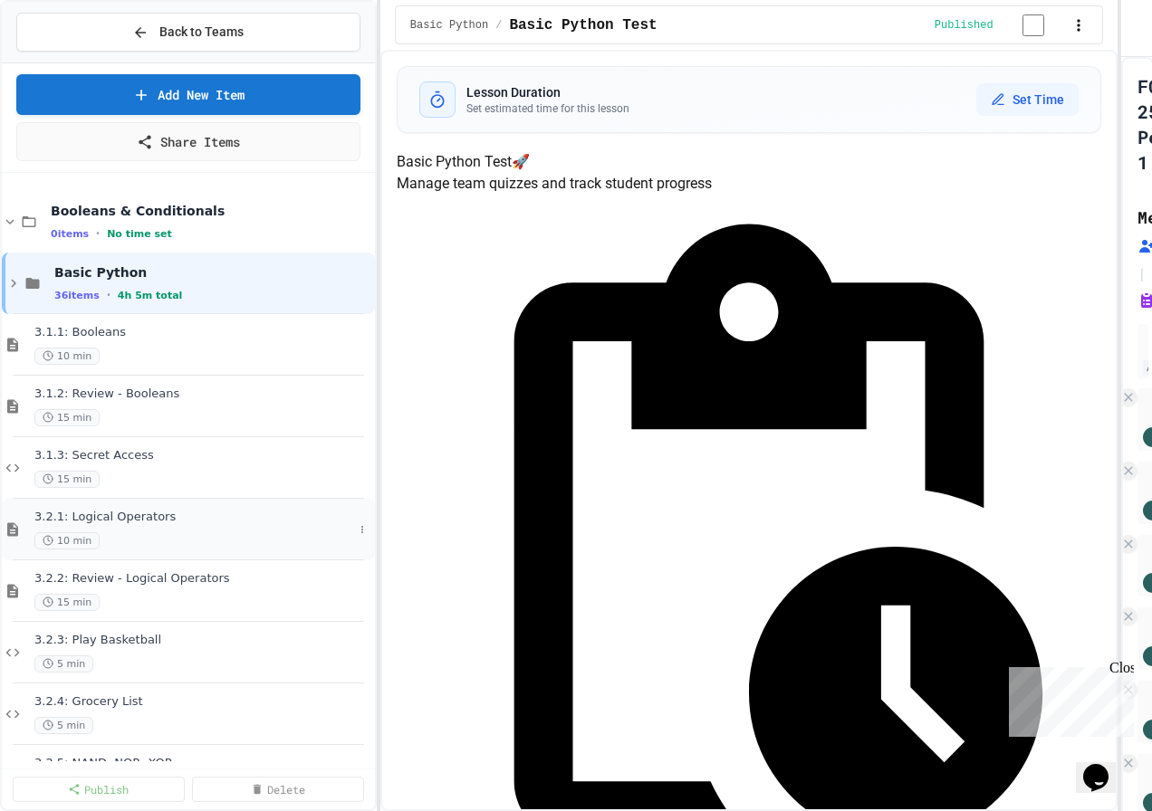
click at [88, 518] on span "3.2.1: Logical Operators" at bounding box center [193, 517] width 319 height 15
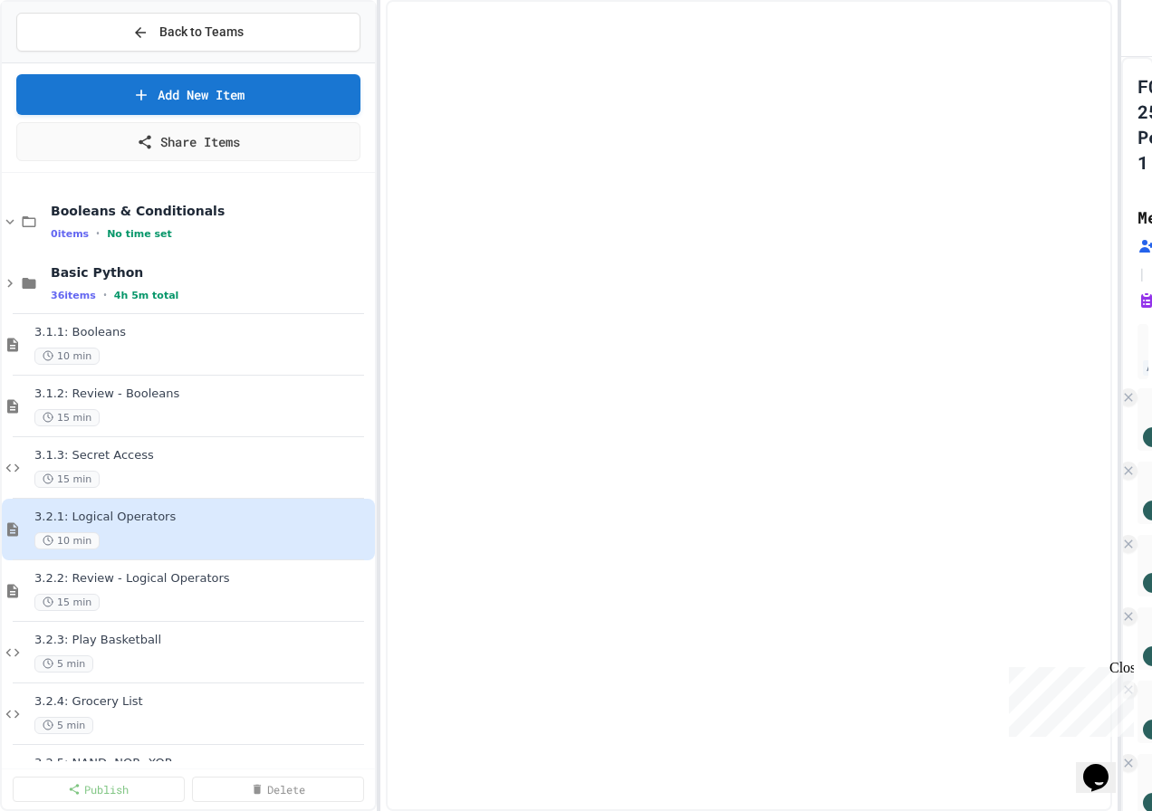
select select "***"
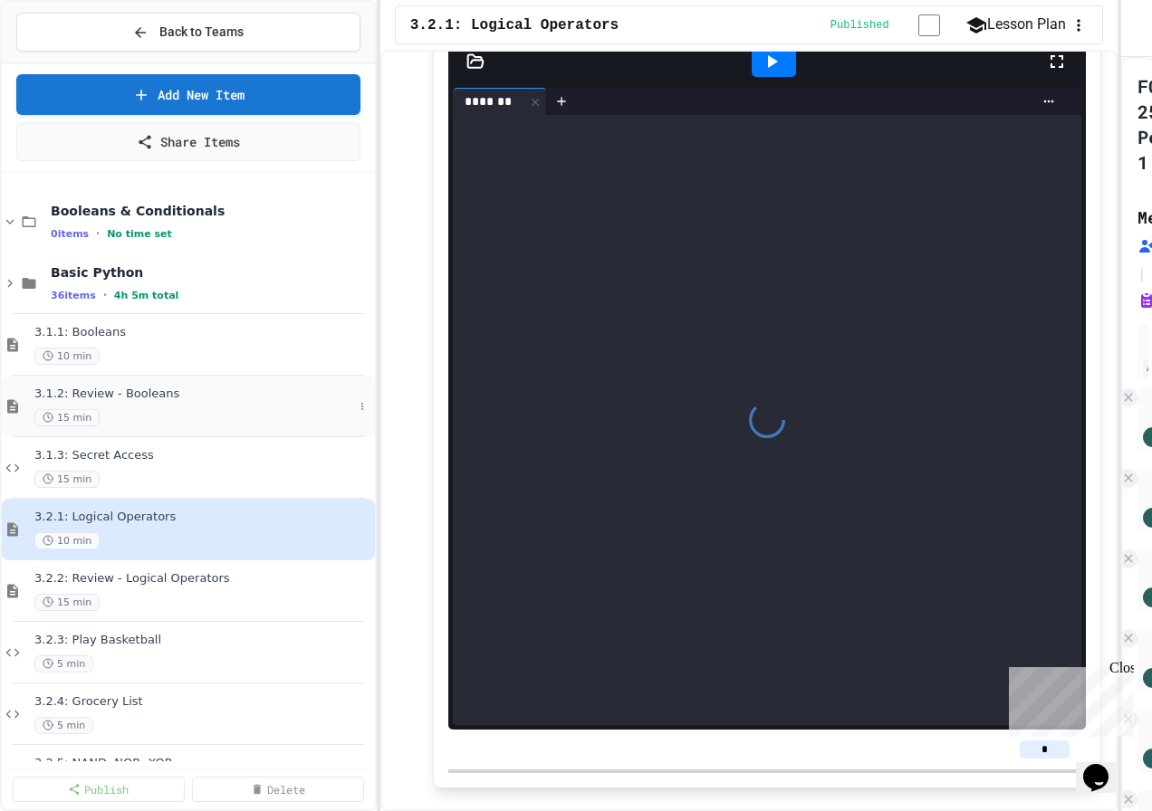
scroll to position [4724, 0]
